Goal: Navigation & Orientation: Go to known website

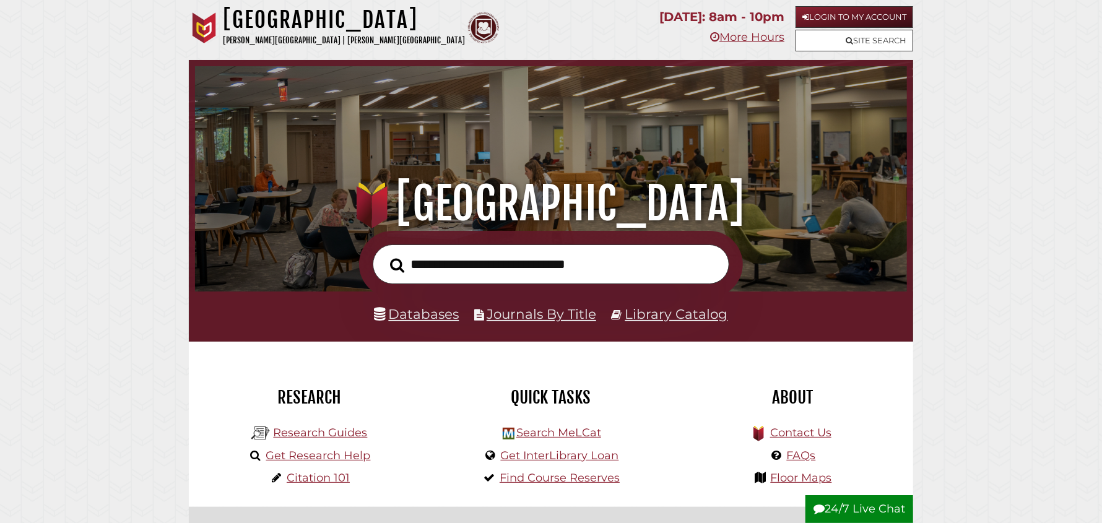
scroll to position [235, 706]
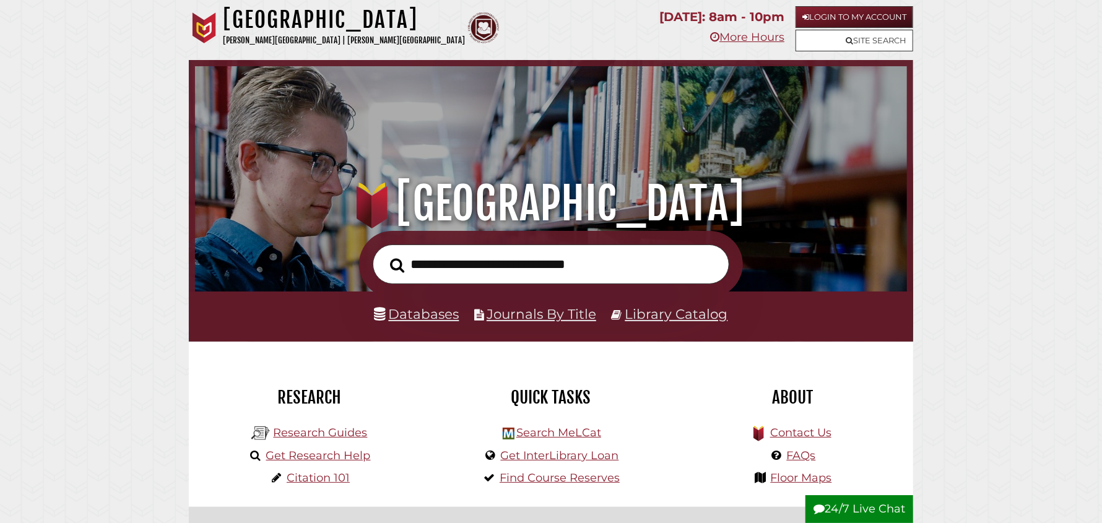
scroll to position [235, 706]
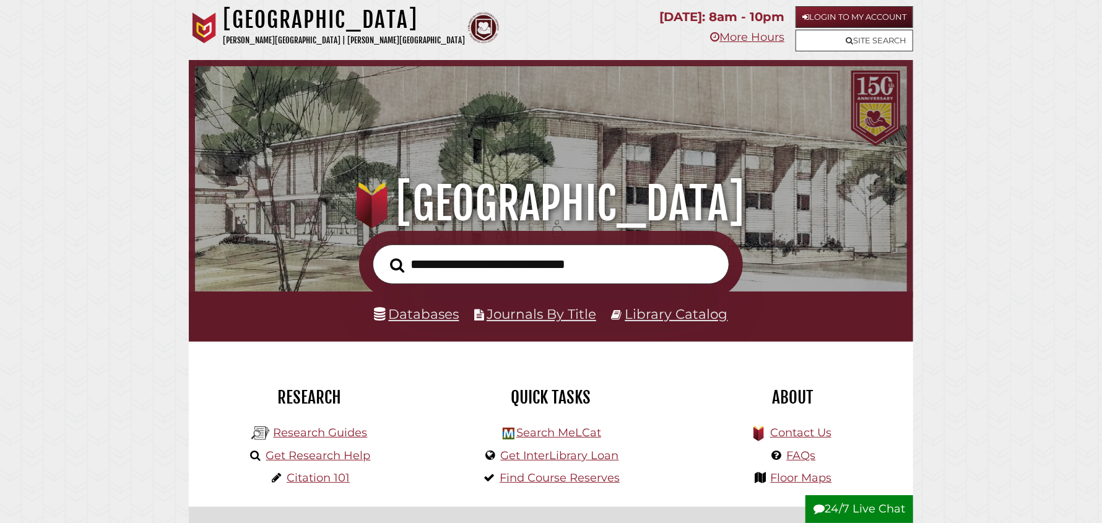
scroll to position [235, 706]
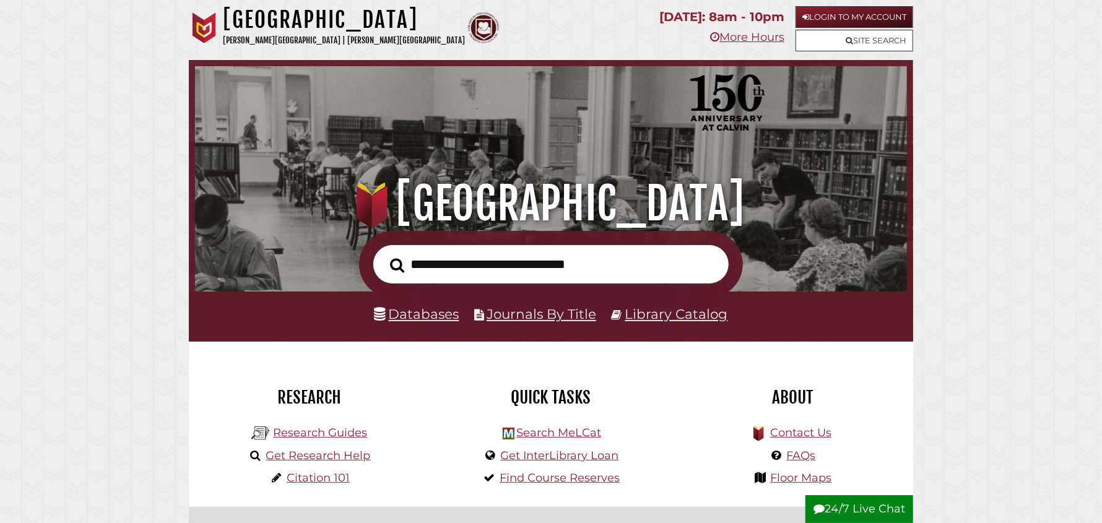
scroll to position [235, 706]
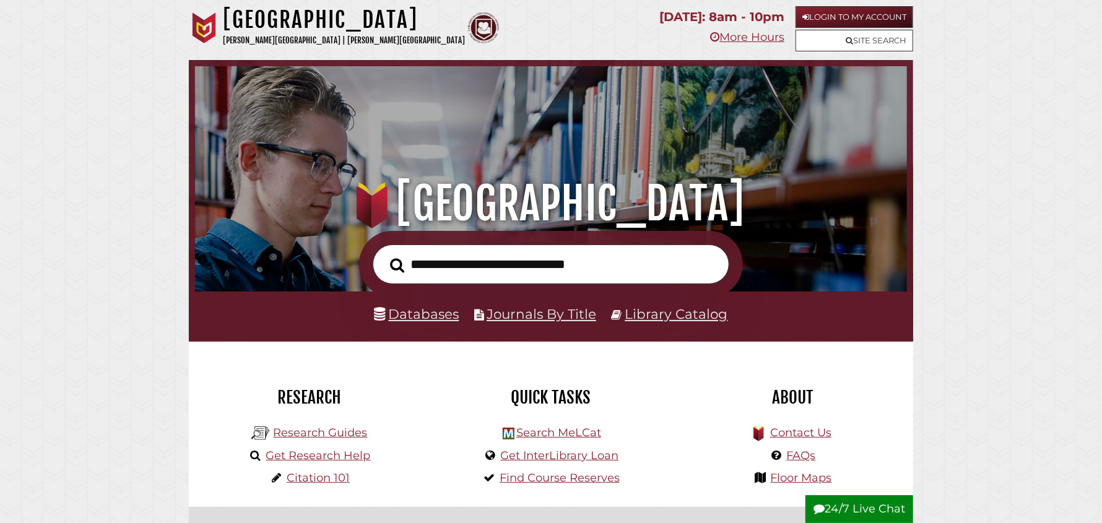
scroll to position [235, 706]
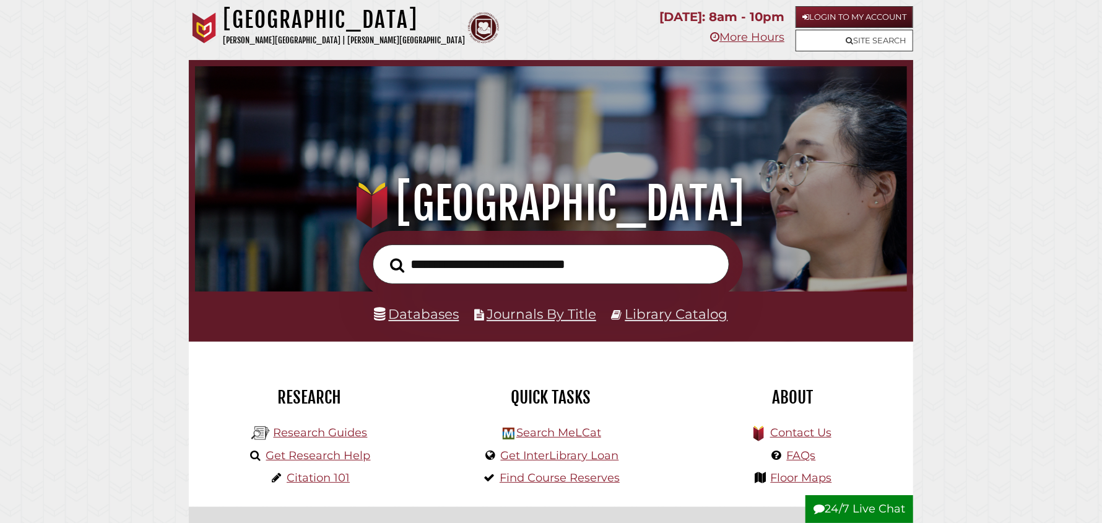
scroll to position [235, 706]
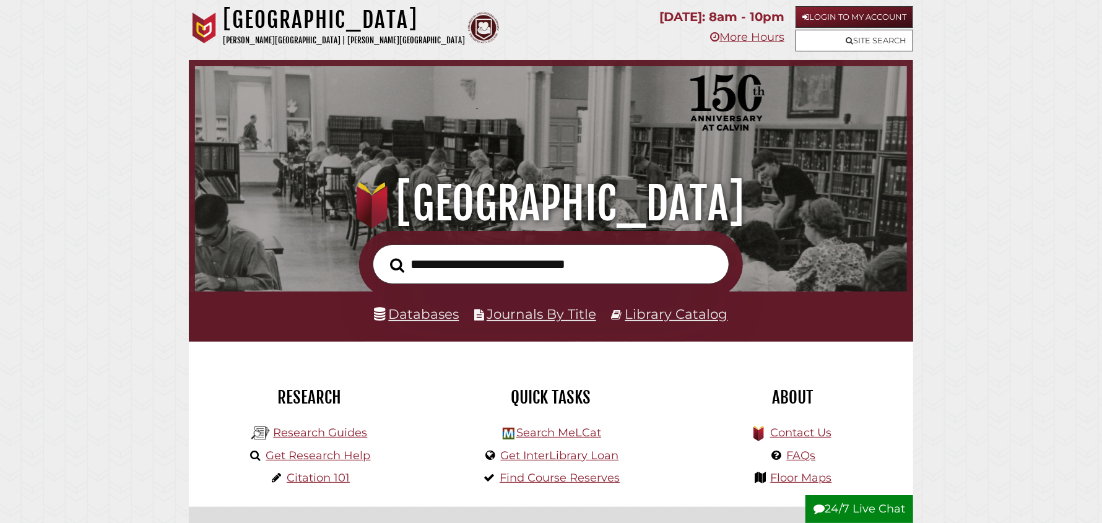
scroll to position [235, 706]
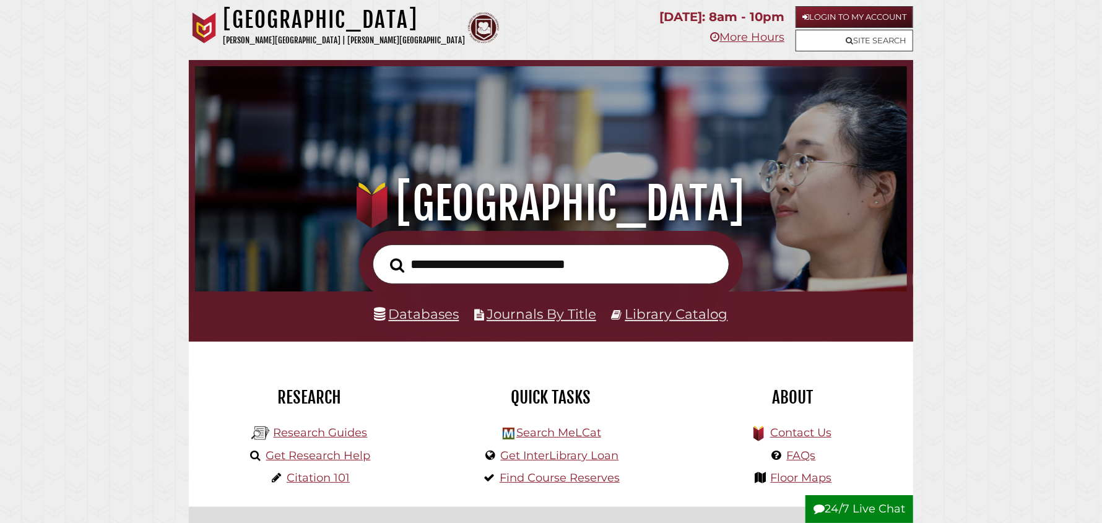
scroll to position [235, 706]
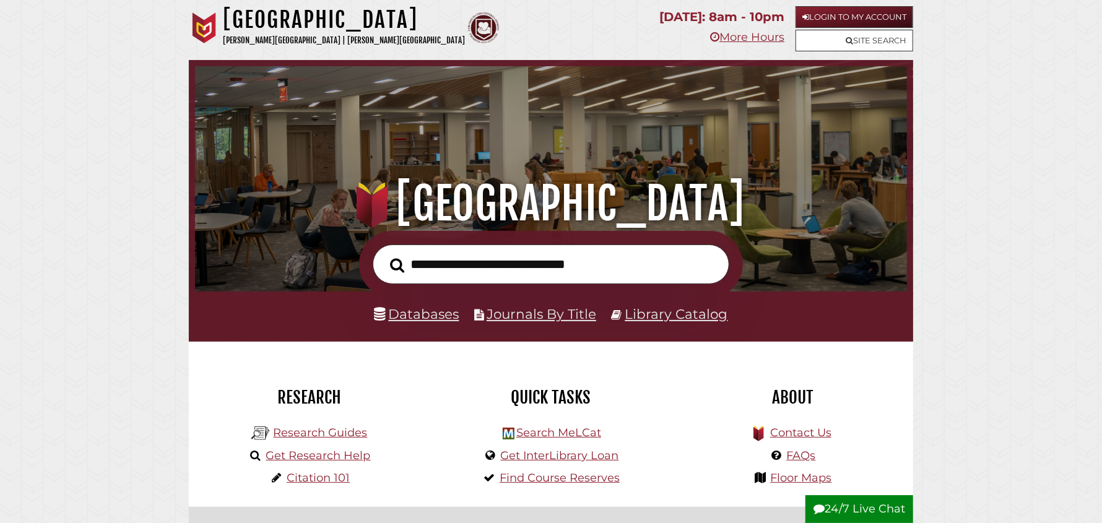
scroll to position [235, 706]
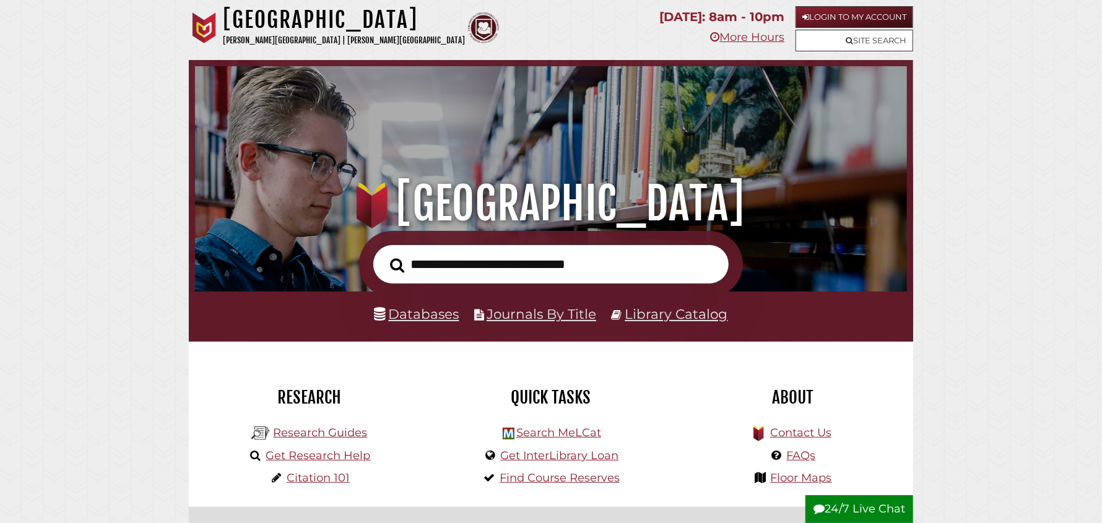
scroll to position [235, 706]
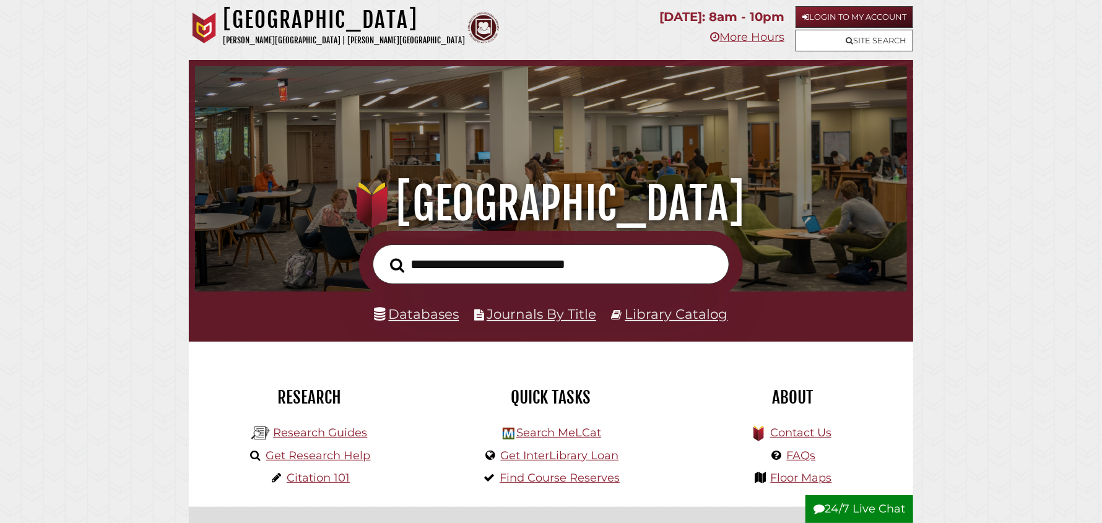
scroll to position [235, 706]
click at [204, 23] on img at bounding box center [204, 27] width 31 height 31
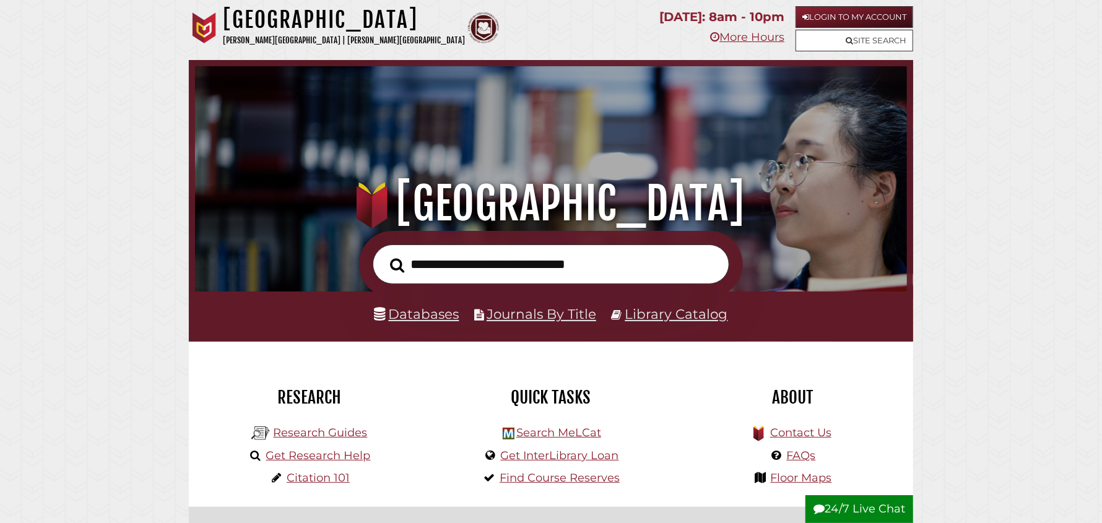
scroll to position [235, 706]
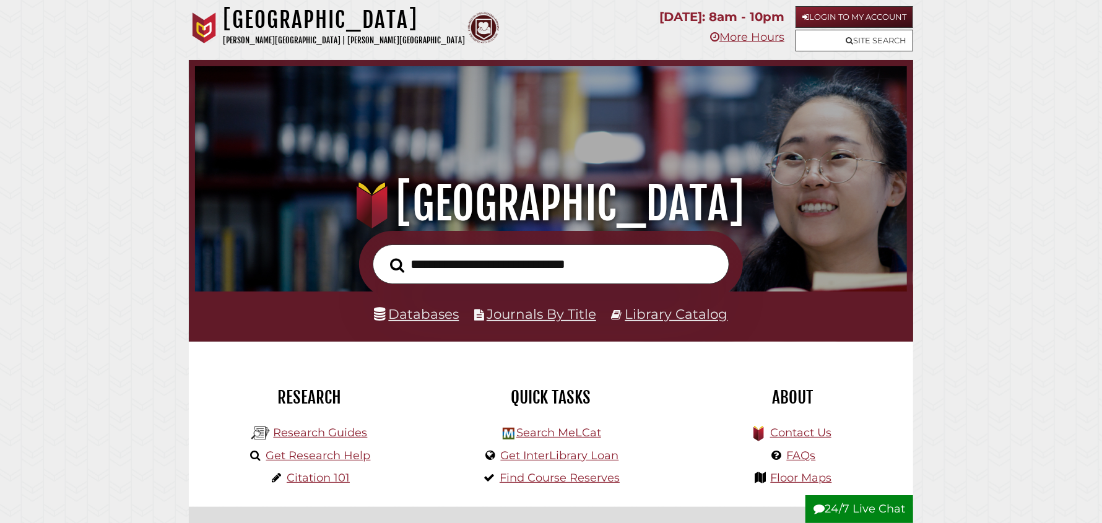
scroll to position [235, 706]
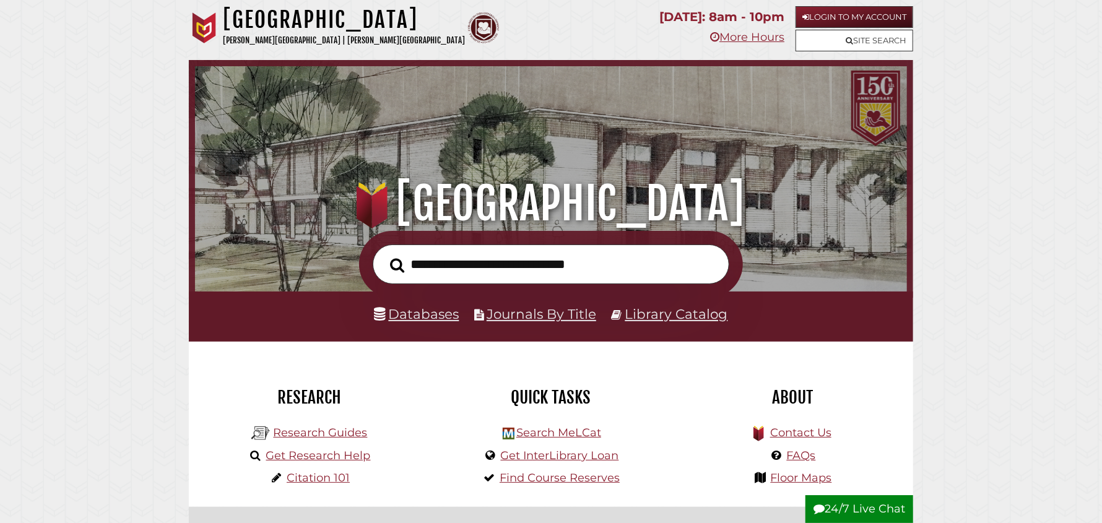
scroll to position [235, 706]
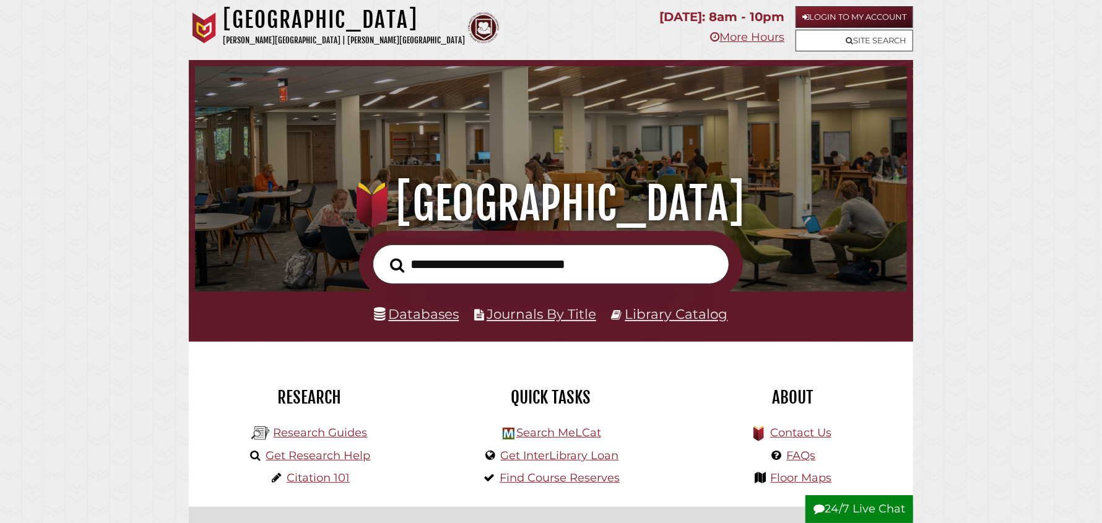
scroll to position [235, 706]
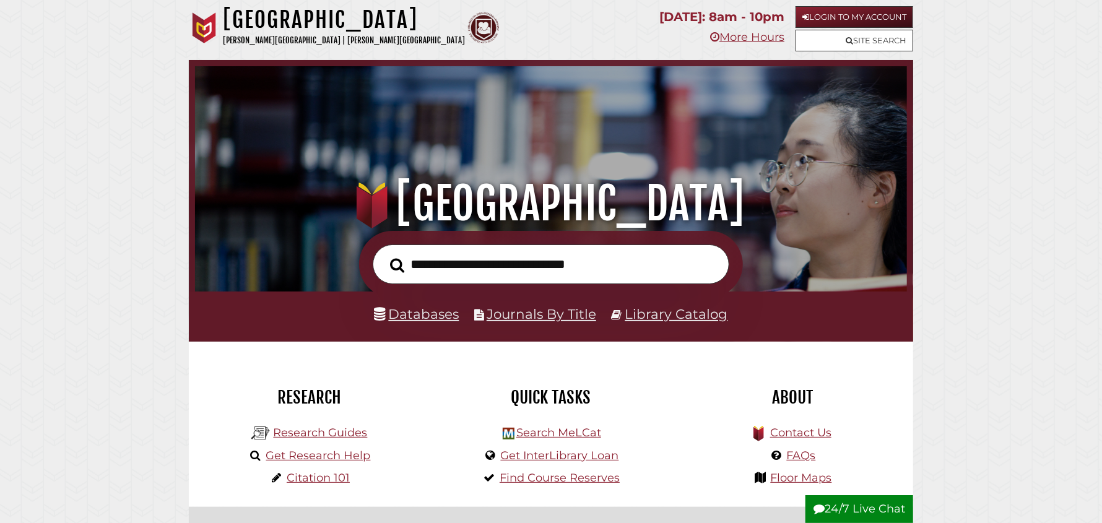
scroll to position [235, 706]
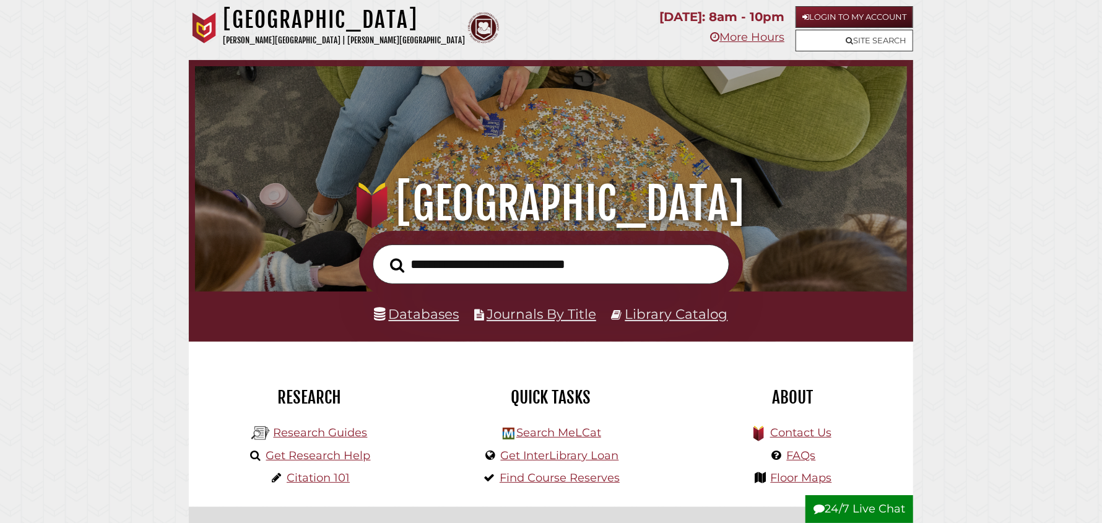
scroll to position [235, 706]
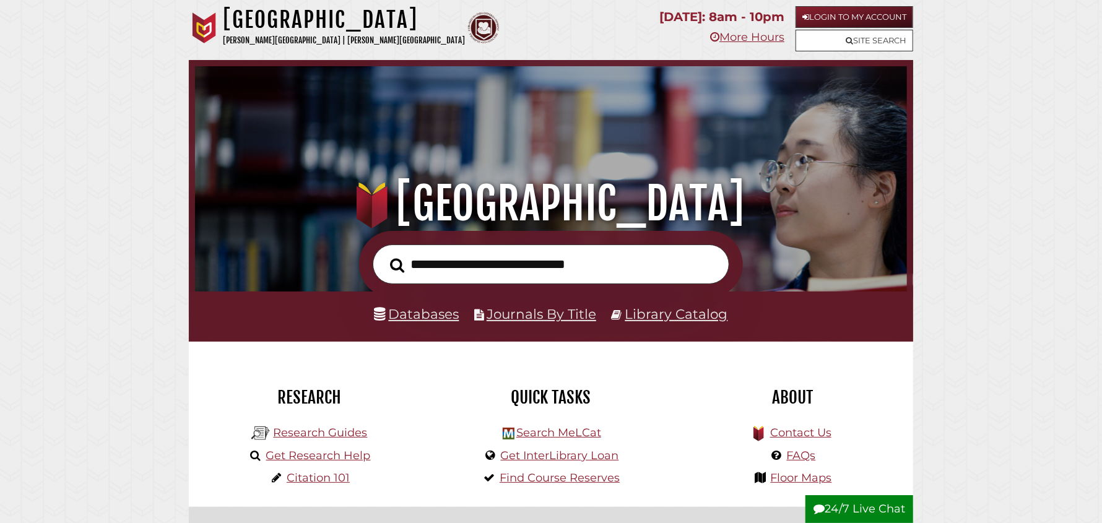
scroll to position [235, 706]
